Goal: Task Accomplishment & Management: Use online tool/utility

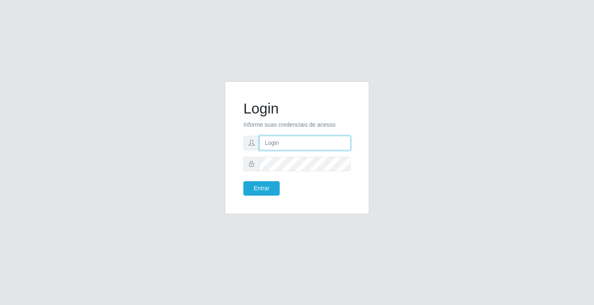
click at [291, 139] on input "text" at bounding box center [304, 143] width 91 height 14
type input "[PERSON_NAME]"
click at [243, 181] on button "Entrar" at bounding box center [261, 188] width 36 height 14
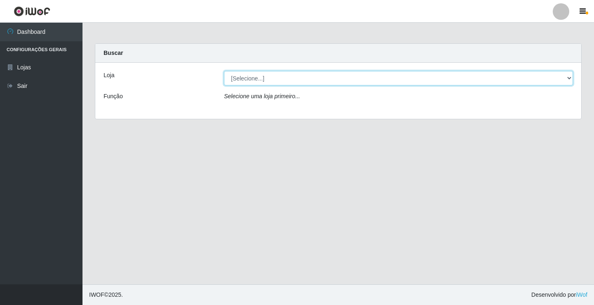
click at [261, 80] on select "[Selecione...] Ideal - Conceição" at bounding box center [398, 78] width 349 height 14
select select "231"
click at [224, 71] on select "[Selecione...] Ideal - Conceição" at bounding box center [398, 78] width 349 height 14
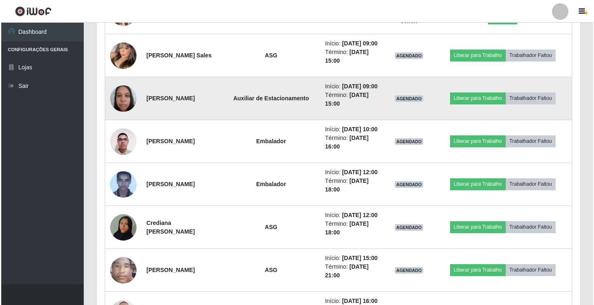
scroll to position [495, 0]
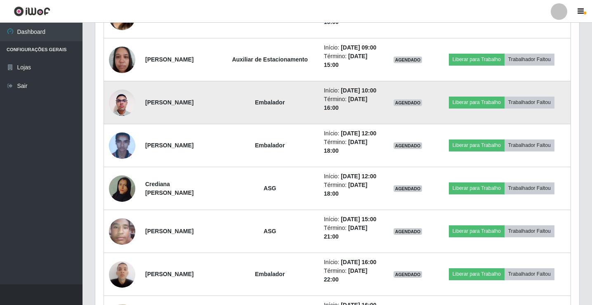
click at [124, 120] on img at bounding box center [122, 102] width 26 height 35
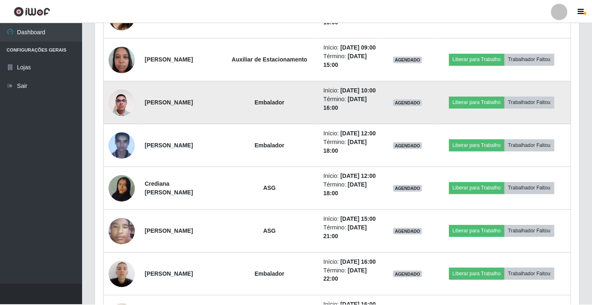
scroll to position [171, 480]
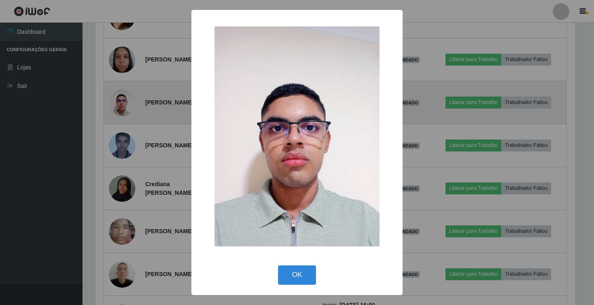
click at [124, 154] on div "× OK Cancel" at bounding box center [297, 152] width 594 height 305
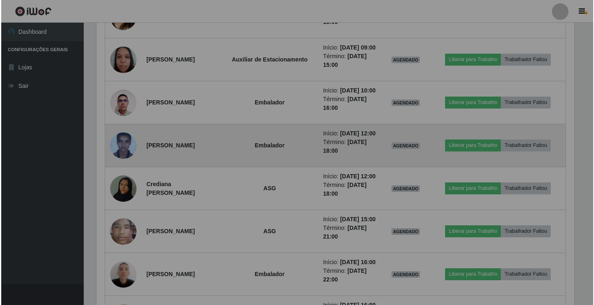
scroll to position [171, 484]
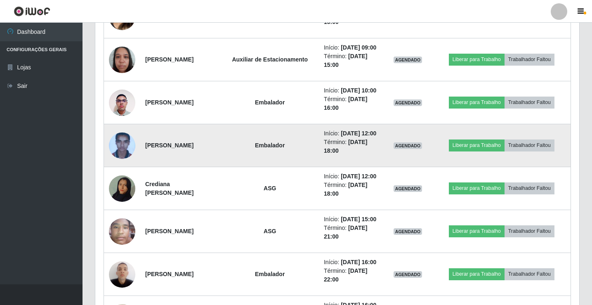
click at [129, 162] on img at bounding box center [122, 145] width 26 height 34
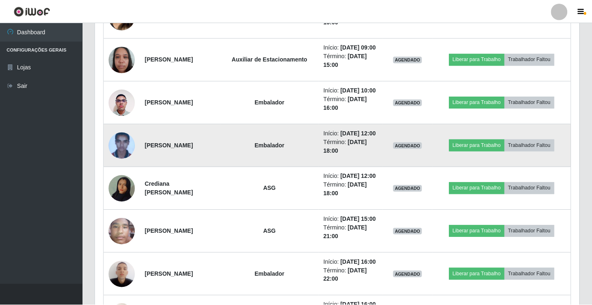
scroll to position [171, 480]
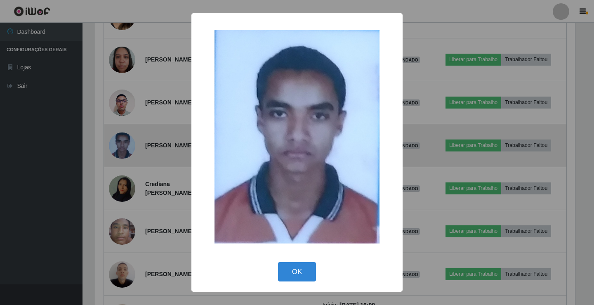
click at [129, 195] on div "× OK Cancel" at bounding box center [297, 152] width 594 height 305
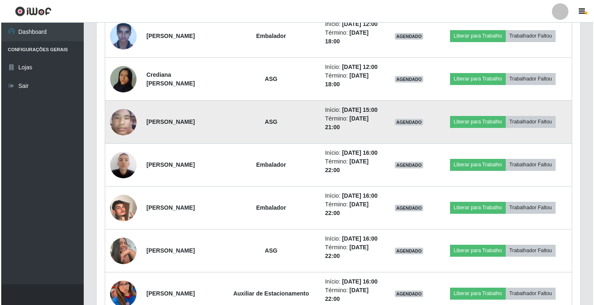
scroll to position [619, 0]
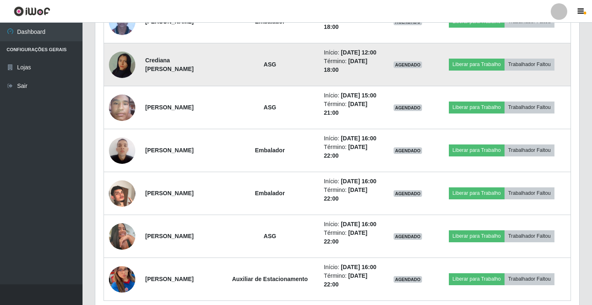
click at [127, 88] on img at bounding box center [122, 64] width 26 height 47
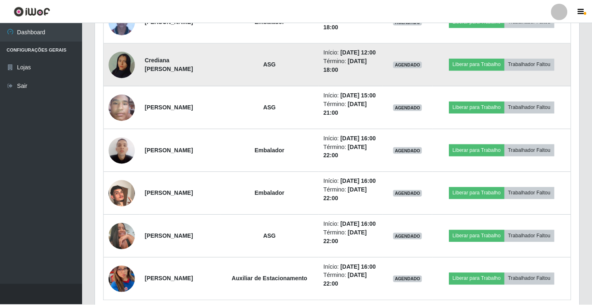
scroll to position [171, 480]
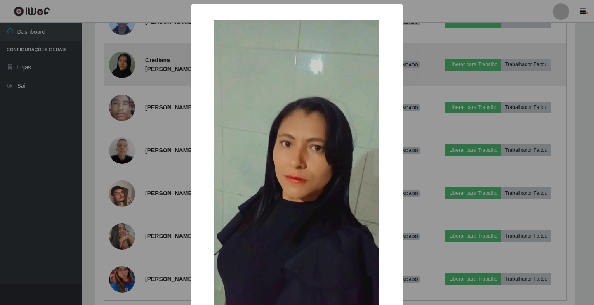
click at [127, 132] on div "× OK Cancel" at bounding box center [297, 152] width 594 height 305
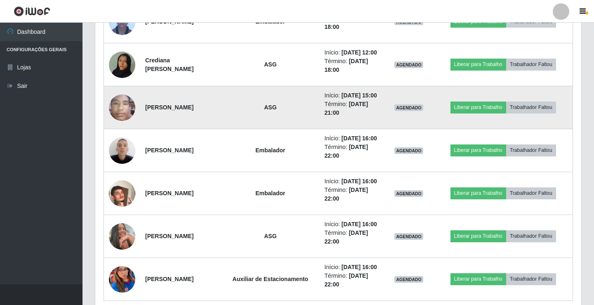
scroll to position [171, 484]
click at [122, 125] on img at bounding box center [122, 107] width 26 height 35
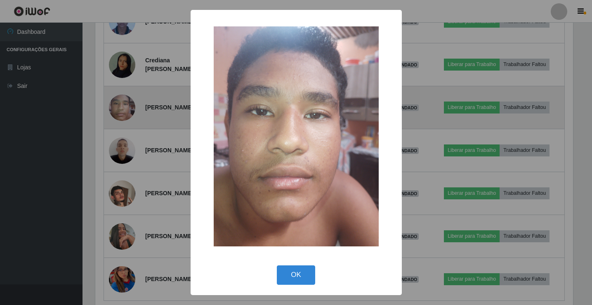
scroll to position [171, 480]
click at [122, 172] on div "× OK Cancel" at bounding box center [297, 152] width 594 height 305
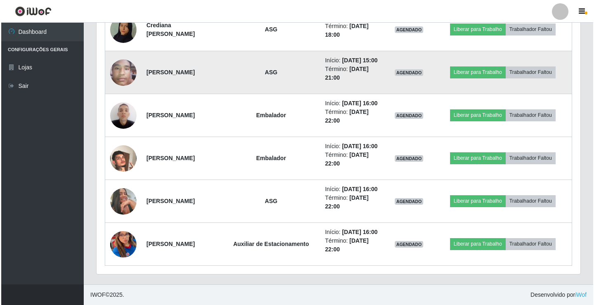
scroll to position [701, 0]
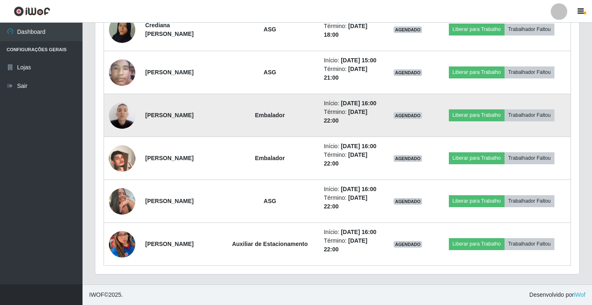
click at [123, 133] on img at bounding box center [122, 115] width 26 height 35
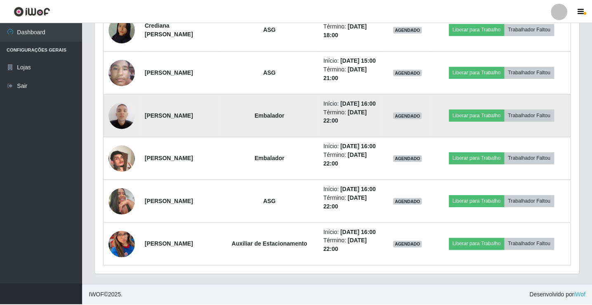
scroll to position [171, 480]
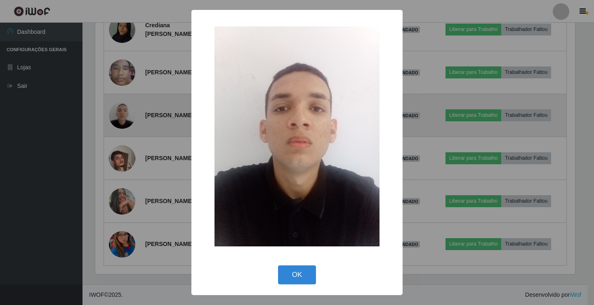
click at [123, 156] on div "× OK Cancel" at bounding box center [297, 152] width 594 height 305
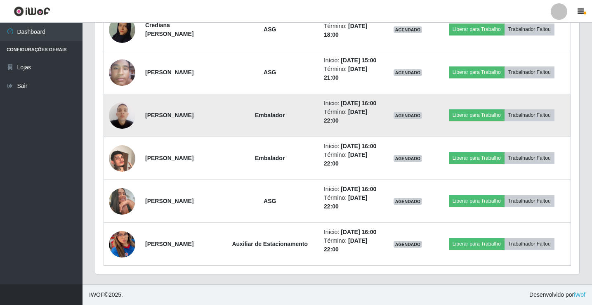
scroll to position [766, 0]
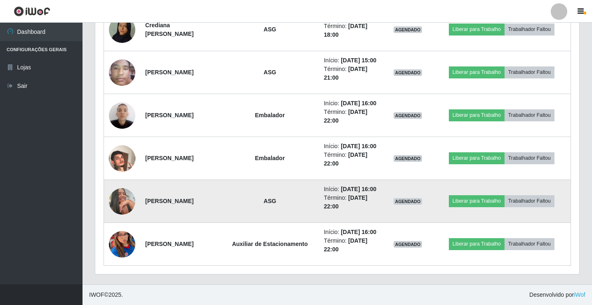
click at [125, 188] on img at bounding box center [122, 201] width 26 height 26
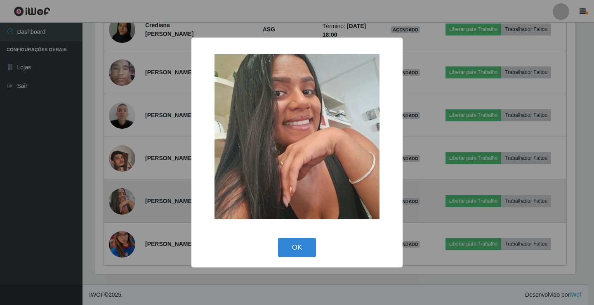
click at [125, 182] on div "× OK Cancel" at bounding box center [297, 152] width 594 height 305
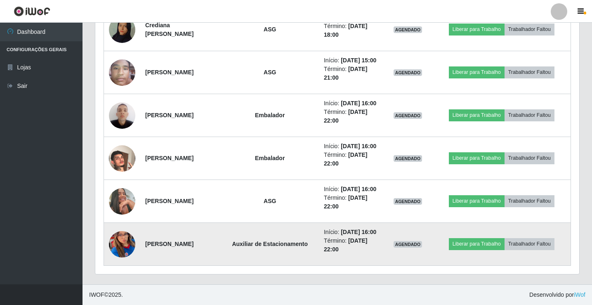
click at [125, 229] on img at bounding box center [122, 243] width 26 height 57
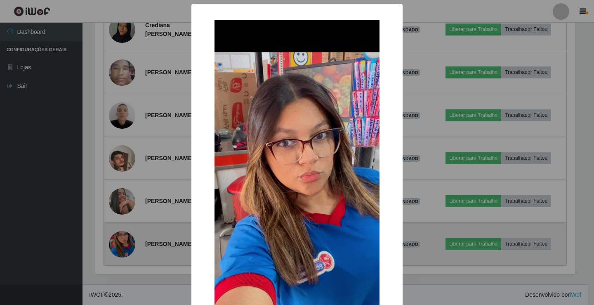
click at [125, 229] on div "× OK Cancel" at bounding box center [297, 152] width 594 height 305
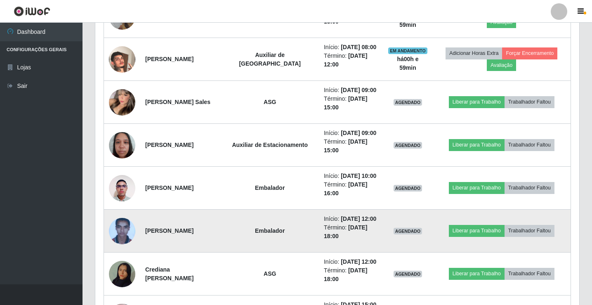
scroll to position [395, 0]
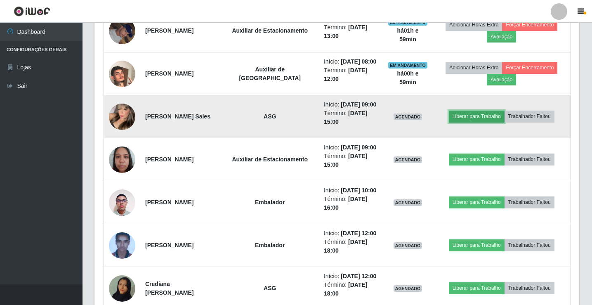
click at [464, 122] on button "Liberar para Trabalho" at bounding box center [477, 117] width 56 height 12
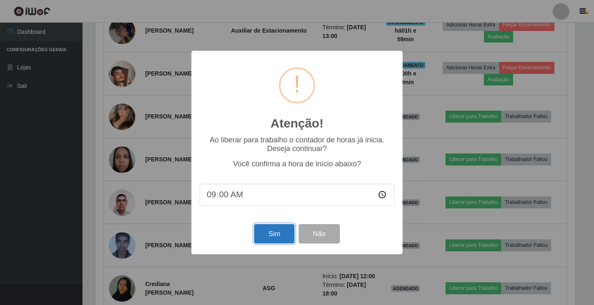
click at [275, 237] on button "Sim" at bounding box center [274, 233] width 40 height 19
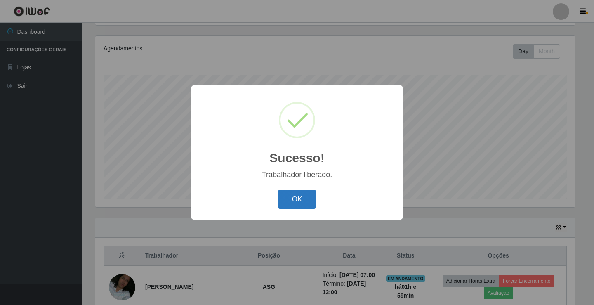
click at [296, 204] on button "OK" at bounding box center [297, 199] width 38 height 19
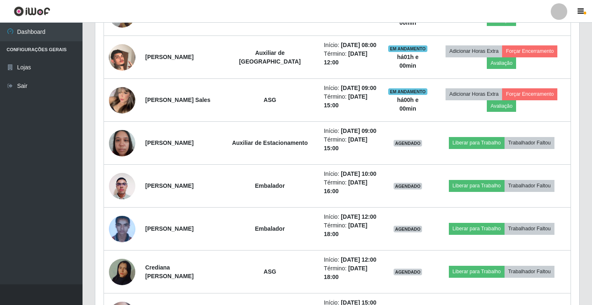
scroll to position [426, 0]
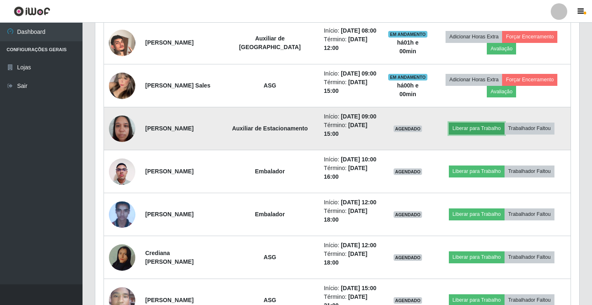
click at [479, 134] on button "Liberar para Trabalho" at bounding box center [477, 128] width 56 height 12
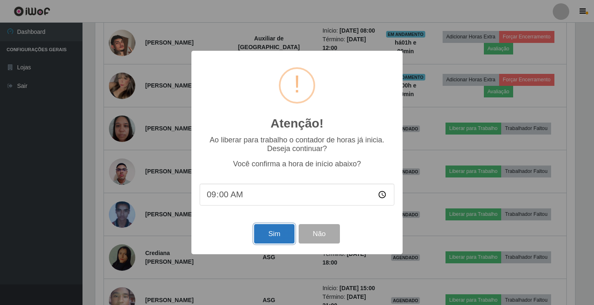
click at [274, 231] on button "Sim" at bounding box center [274, 233] width 40 height 19
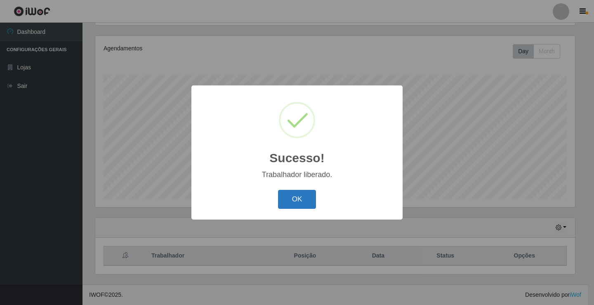
click at [301, 193] on button "OK" at bounding box center [297, 199] width 38 height 19
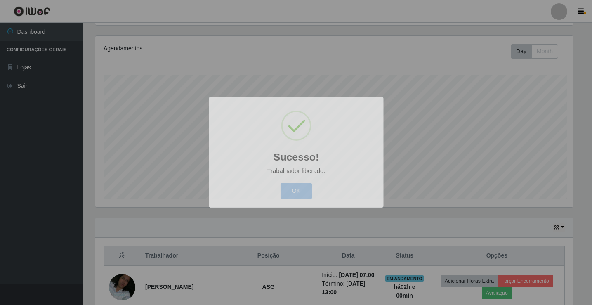
scroll to position [171, 484]
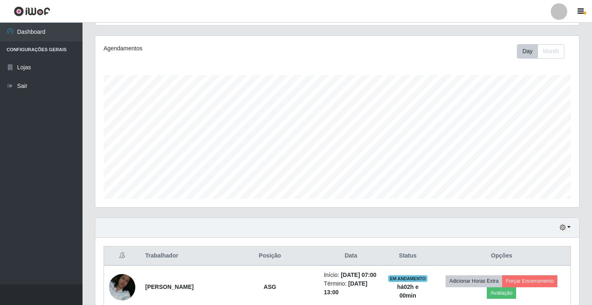
click at [551, 16] on link at bounding box center [558, 11] width 25 height 16
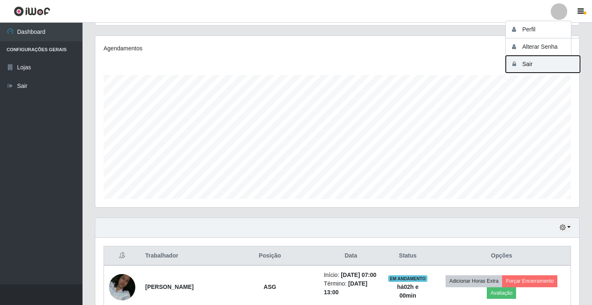
click at [533, 69] on button "Sair" at bounding box center [543, 64] width 74 height 17
